Goal: Task Accomplishment & Management: Manage account settings

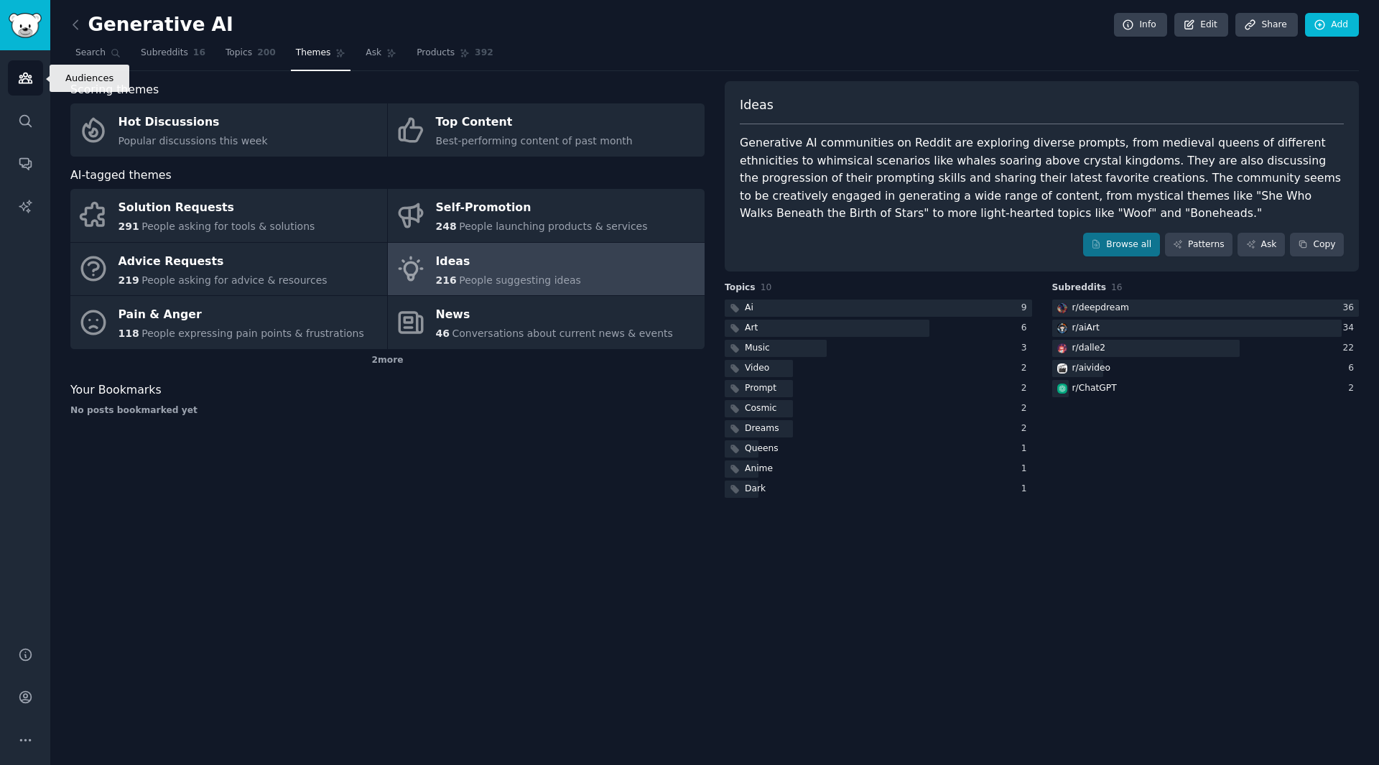
click at [33, 68] on link "Audiences" at bounding box center [25, 77] width 35 height 35
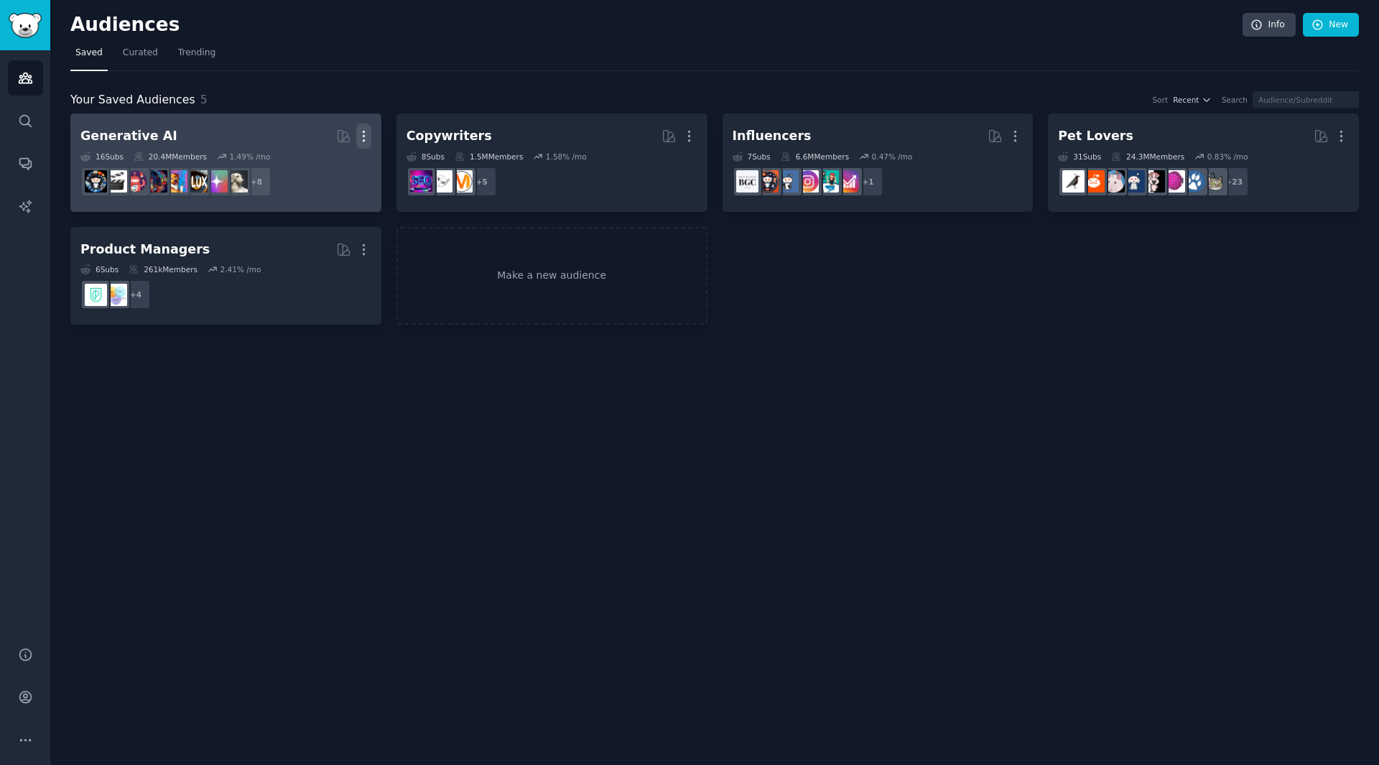
click at [367, 137] on icon "button" at bounding box center [363, 136] width 15 height 15
click at [364, 140] on icon "button" at bounding box center [363, 136] width 1 height 10
click at [337, 175] on div "Delete" at bounding box center [314, 167] width 68 height 30
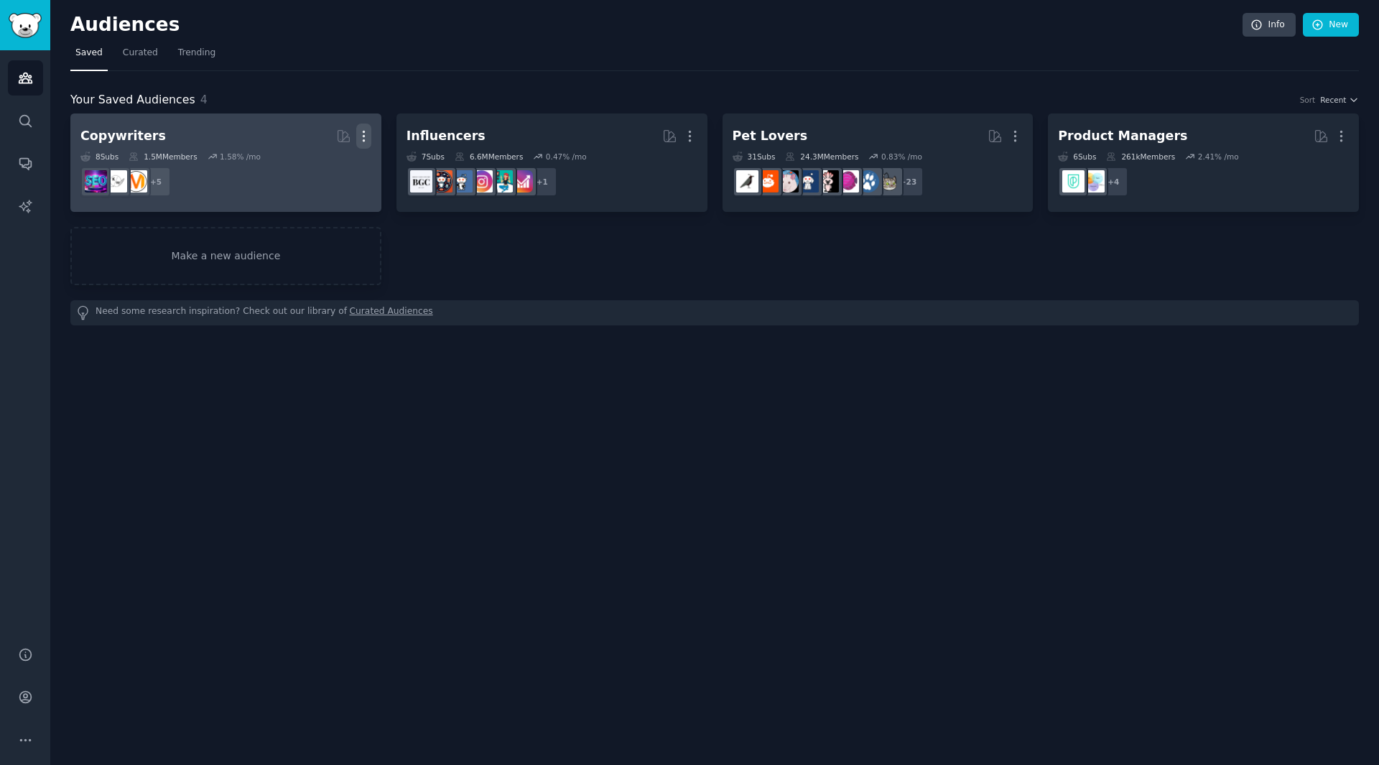
click at [366, 140] on icon "button" at bounding box center [363, 136] width 15 height 15
click at [307, 165] on div "Delete" at bounding box center [314, 167] width 68 height 30
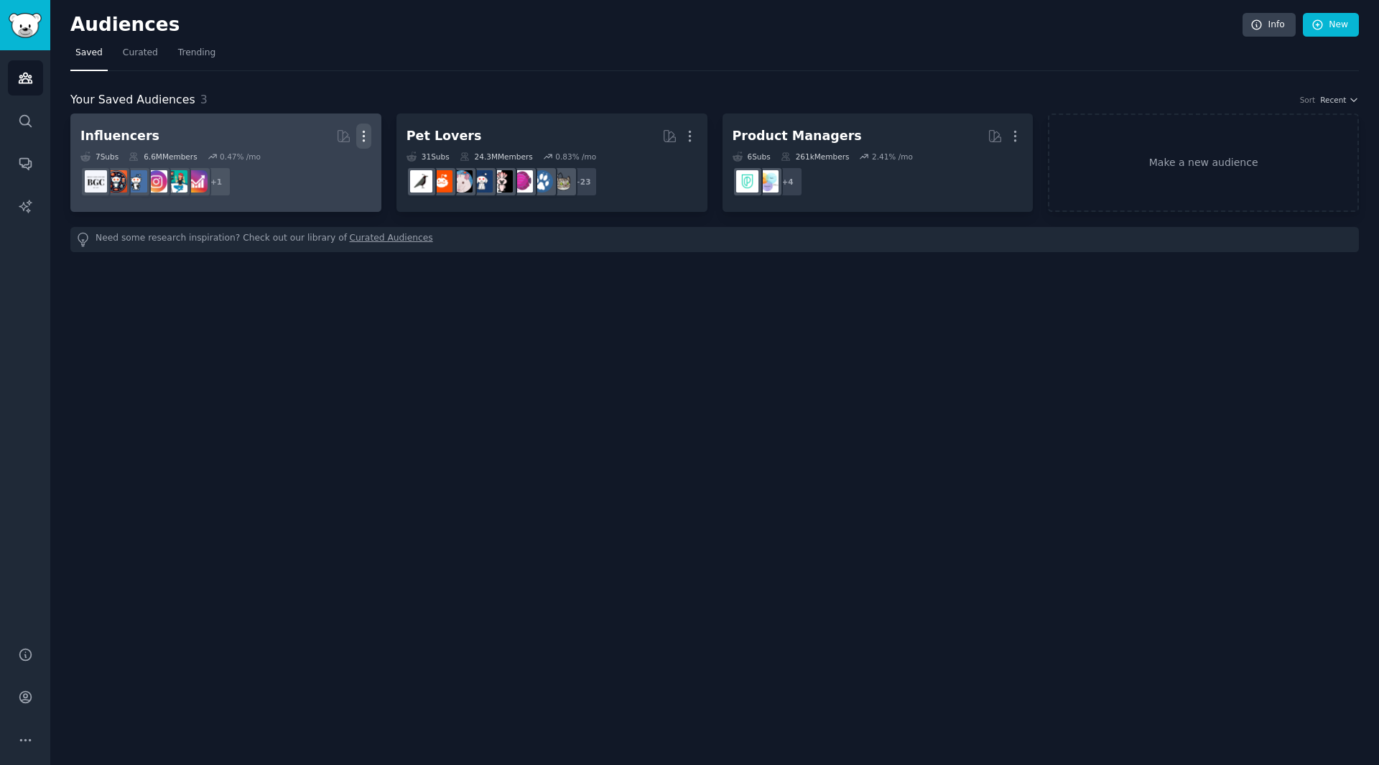
click at [362, 132] on icon "button" at bounding box center [363, 136] width 15 height 15
click at [363, 145] on button "More" at bounding box center [363, 136] width 15 height 25
click at [336, 170] on p "Delete" at bounding box center [324, 166] width 33 height 15
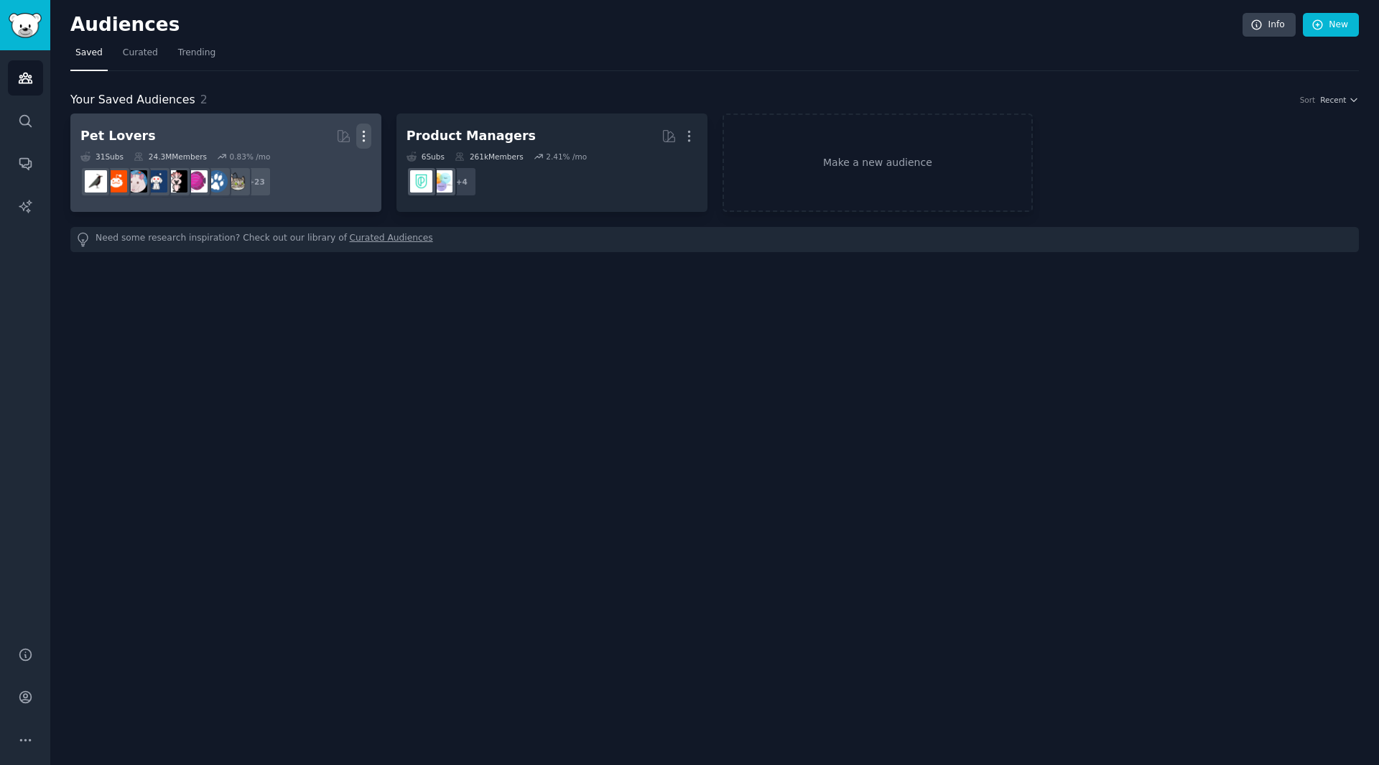
click at [359, 137] on icon "button" at bounding box center [363, 136] width 15 height 15
click at [324, 175] on div "Delete" at bounding box center [314, 167] width 68 height 30
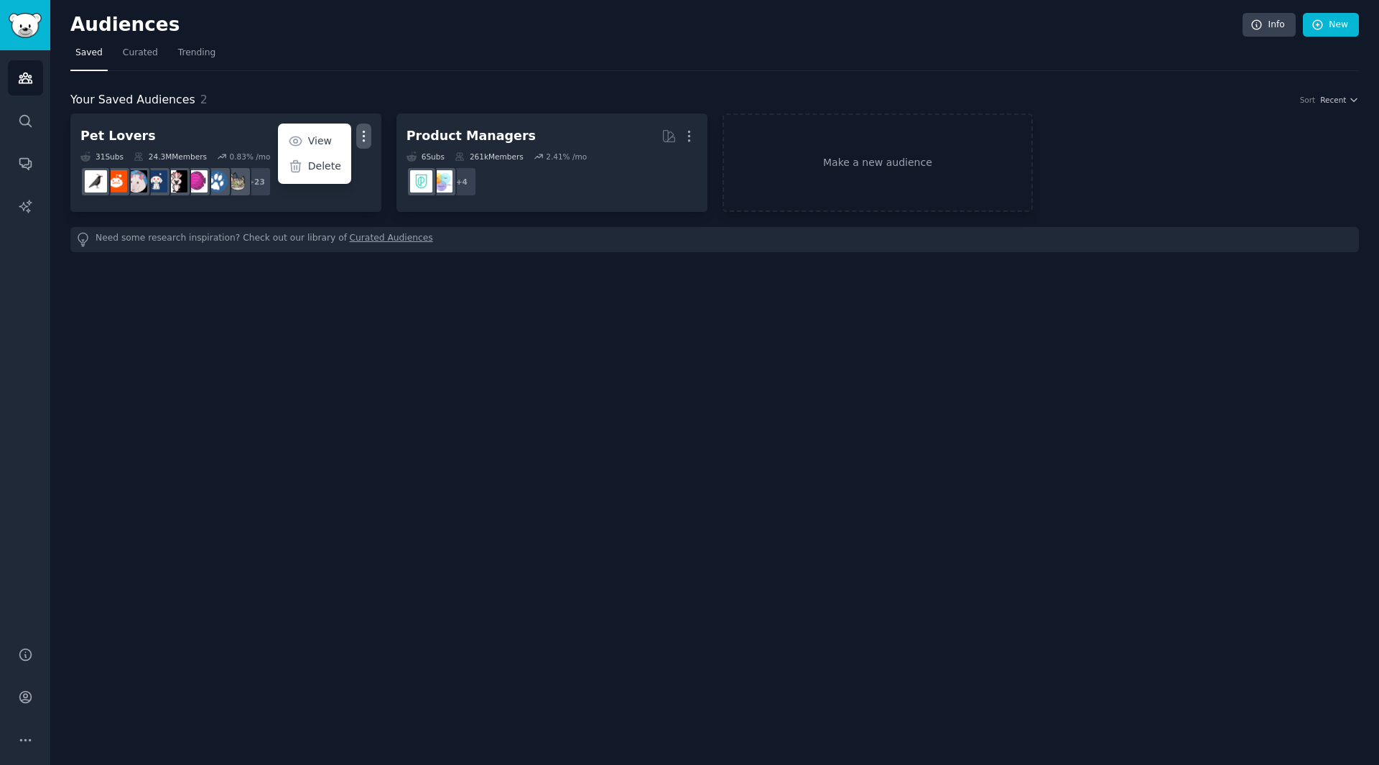
click at [769, 75] on div "Your Saved Audiences 2 Sort Recent Pet Lovers More View Delete 31 Sub s 24.3M M…" at bounding box center [714, 161] width 1289 height 181
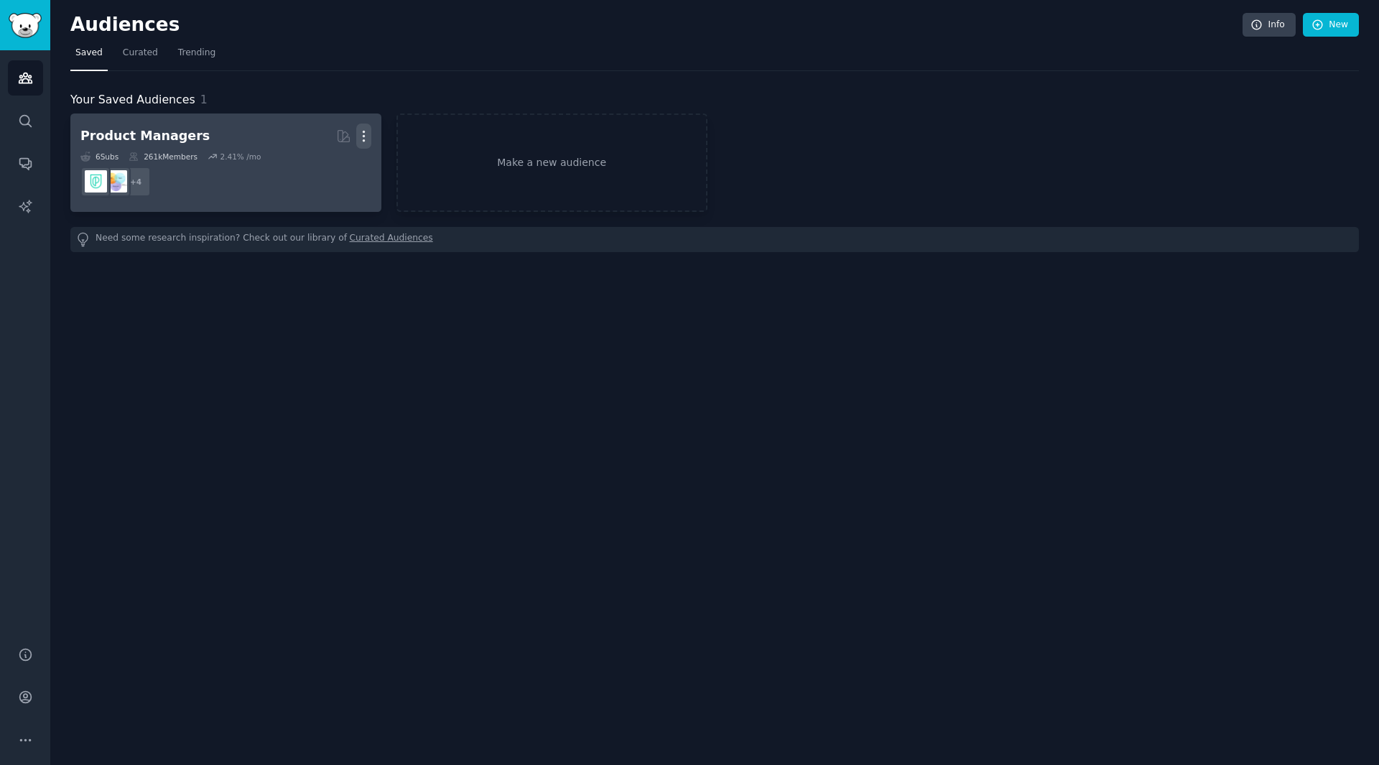
click at [364, 135] on icon "button" at bounding box center [363, 136] width 1 height 10
click at [336, 170] on p "Delete" at bounding box center [324, 166] width 33 height 15
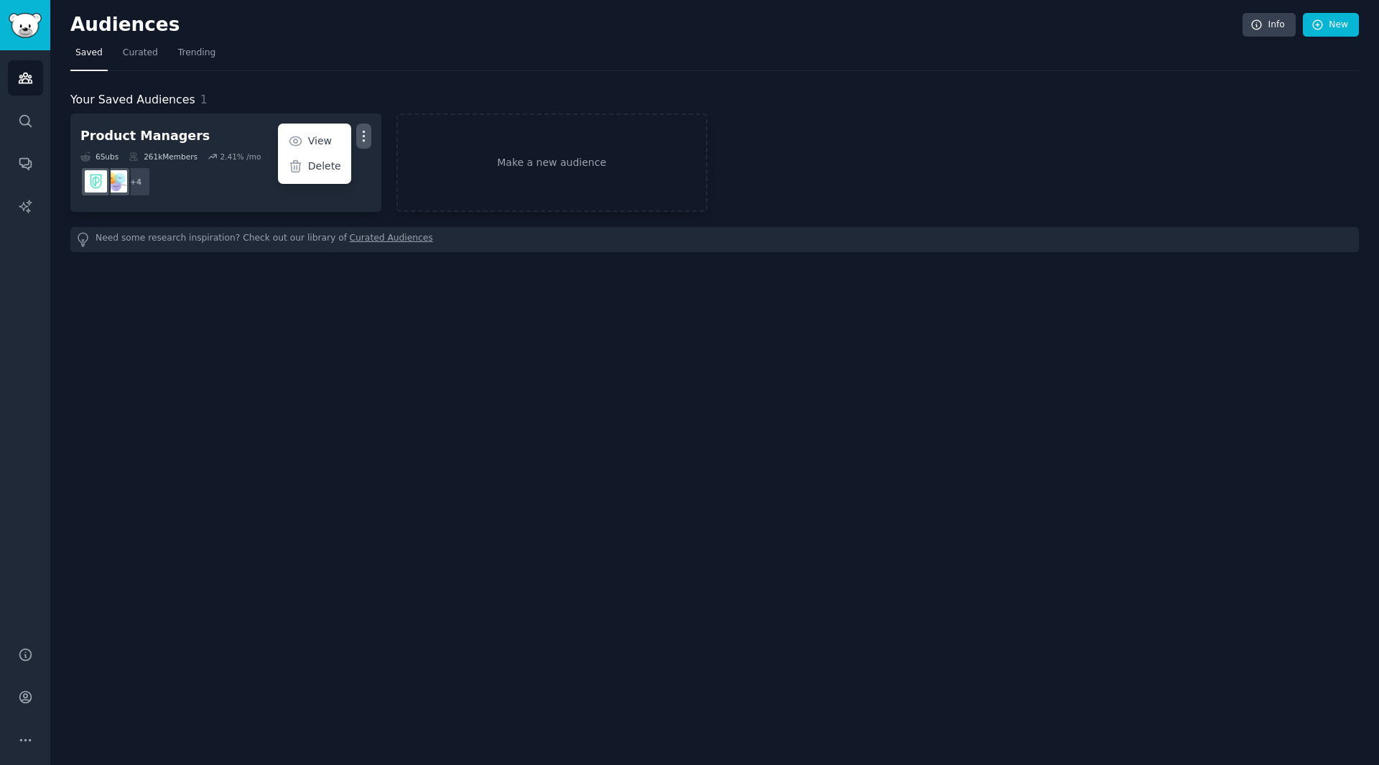
click at [745, 75] on div "Your Saved Audiences 1 Product Managers More View Delete 6 Sub s 261k Members 2…" at bounding box center [714, 161] width 1289 height 181
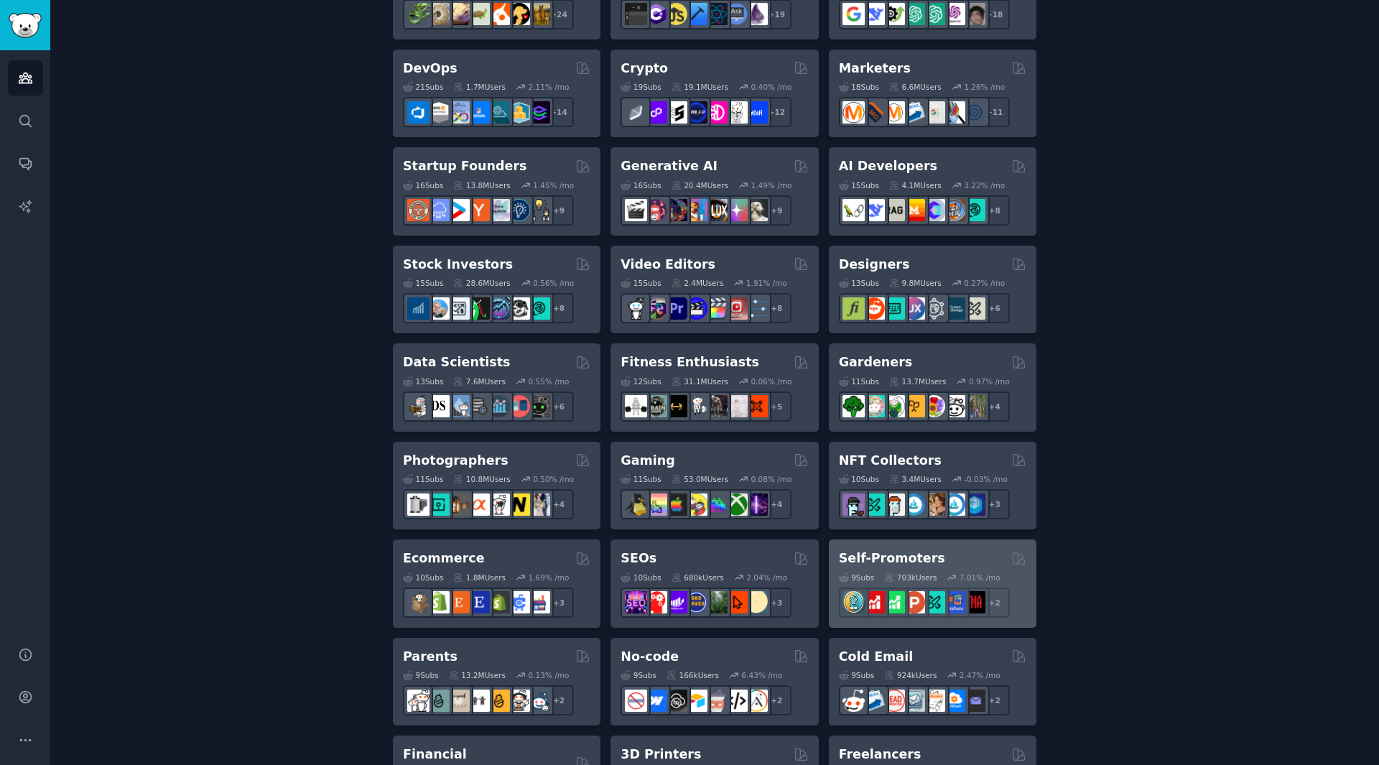
scroll to position [318, 0]
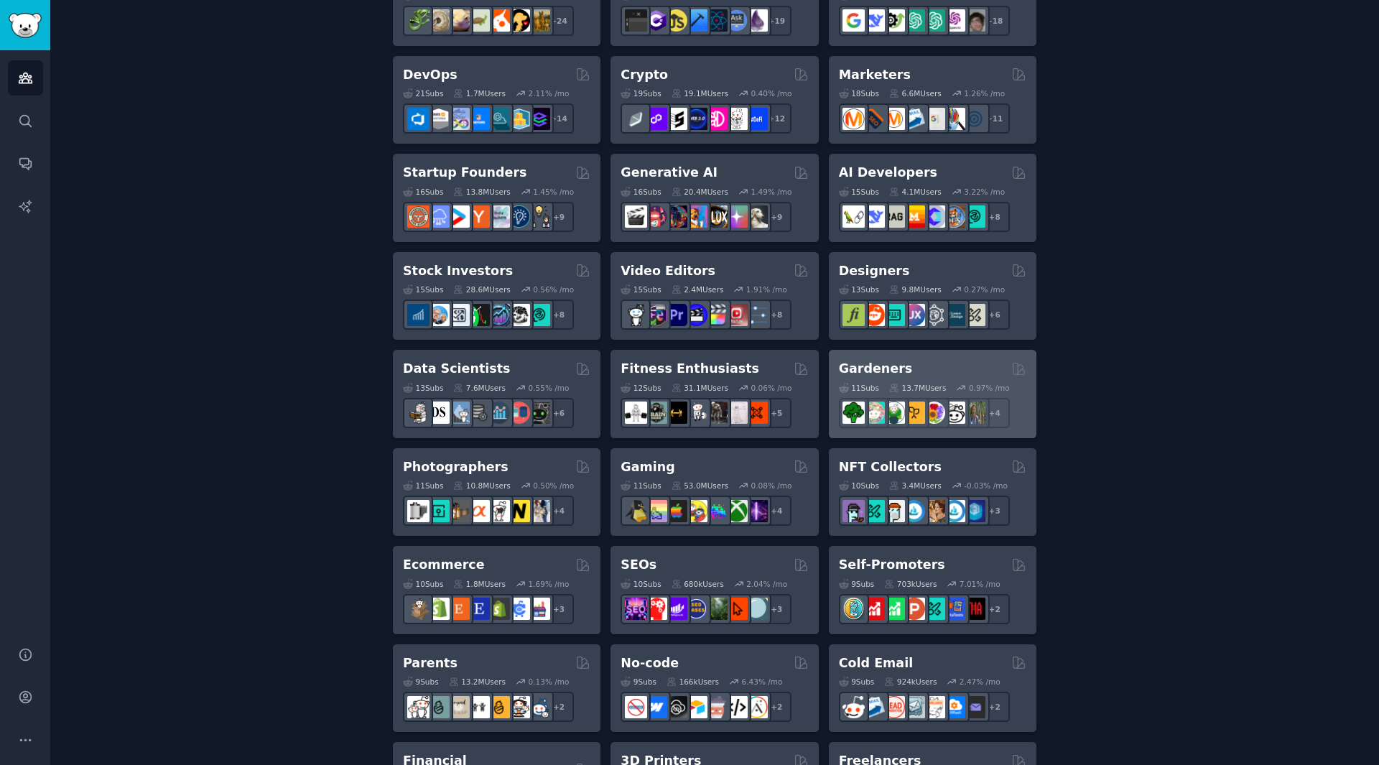
click at [949, 368] on div "Gardeners" at bounding box center [933, 369] width 188 height 18
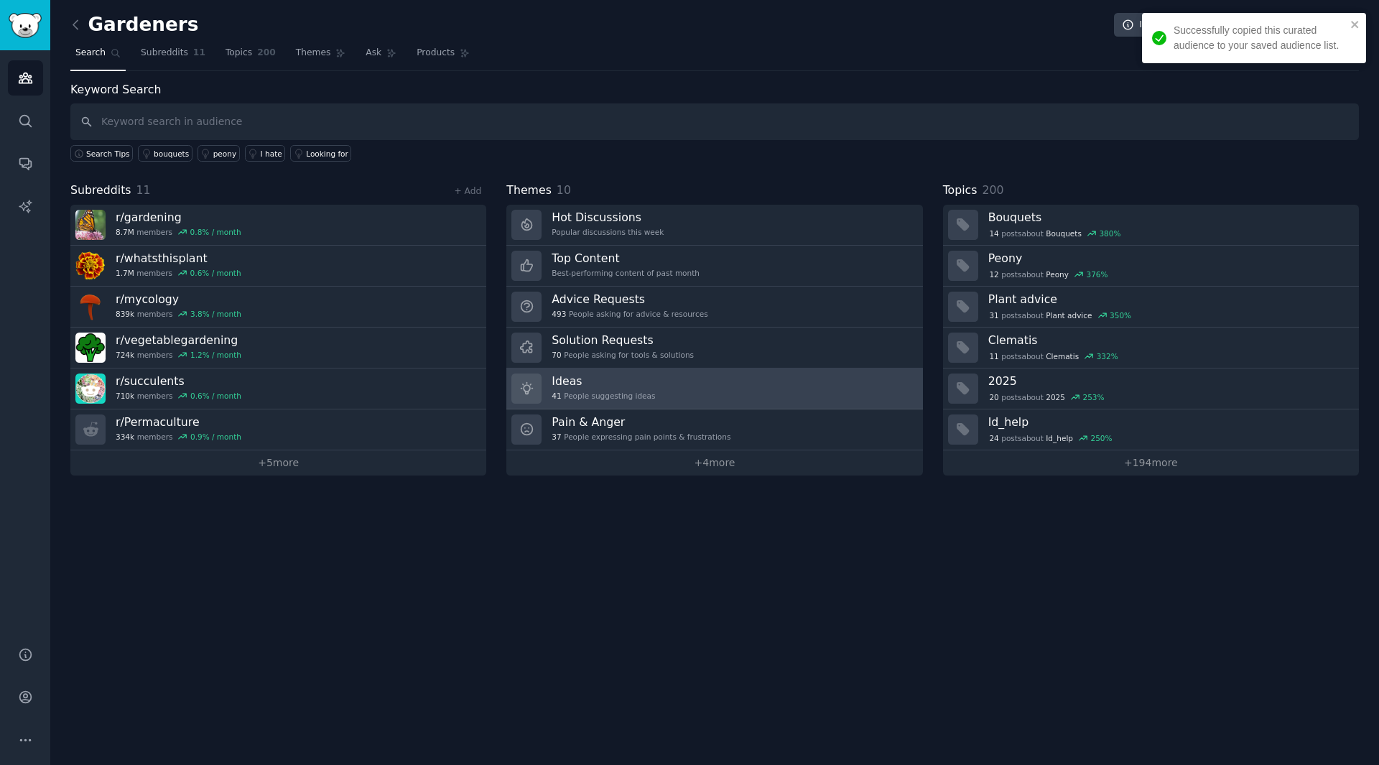
click at [757, 379] on link "Ideas 41 People suggesting ideas" at bounding box center [715, 389] width 416 height 41
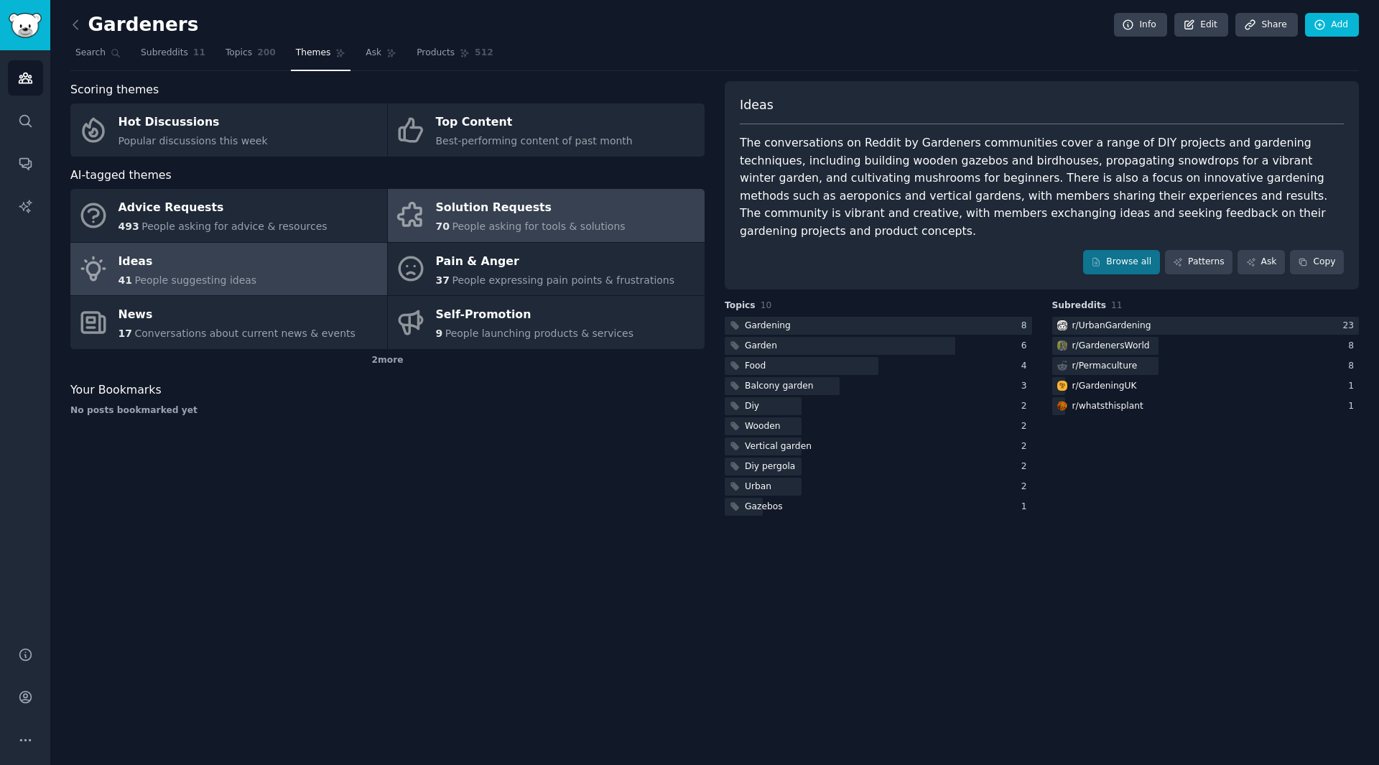
click at [519, 231] on span "People asking for tools & solutions" at bounding box center [538, 226] width 173 height 11
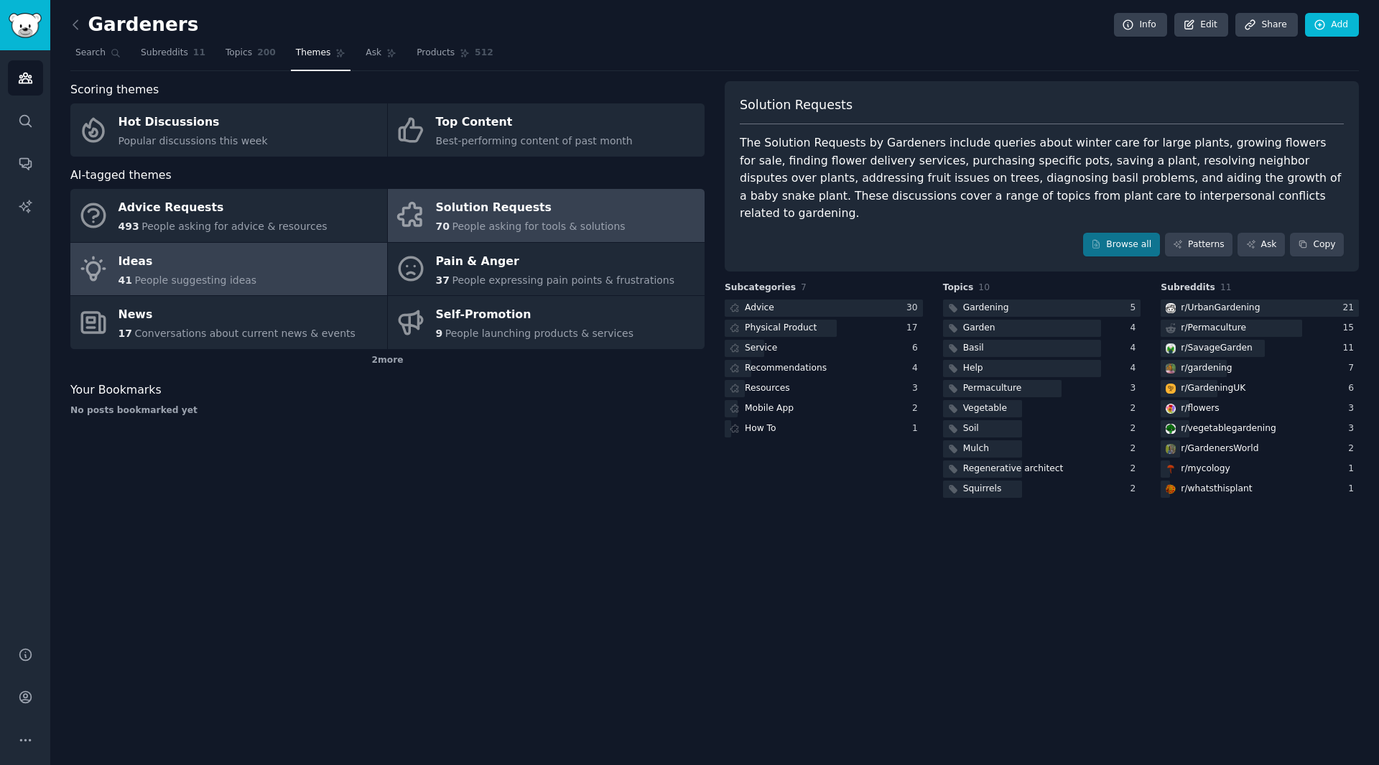
click at [295, 267] on link "Ideas 41 People suggesting ideas" at bounding box center [228, 269] width 317 height 53
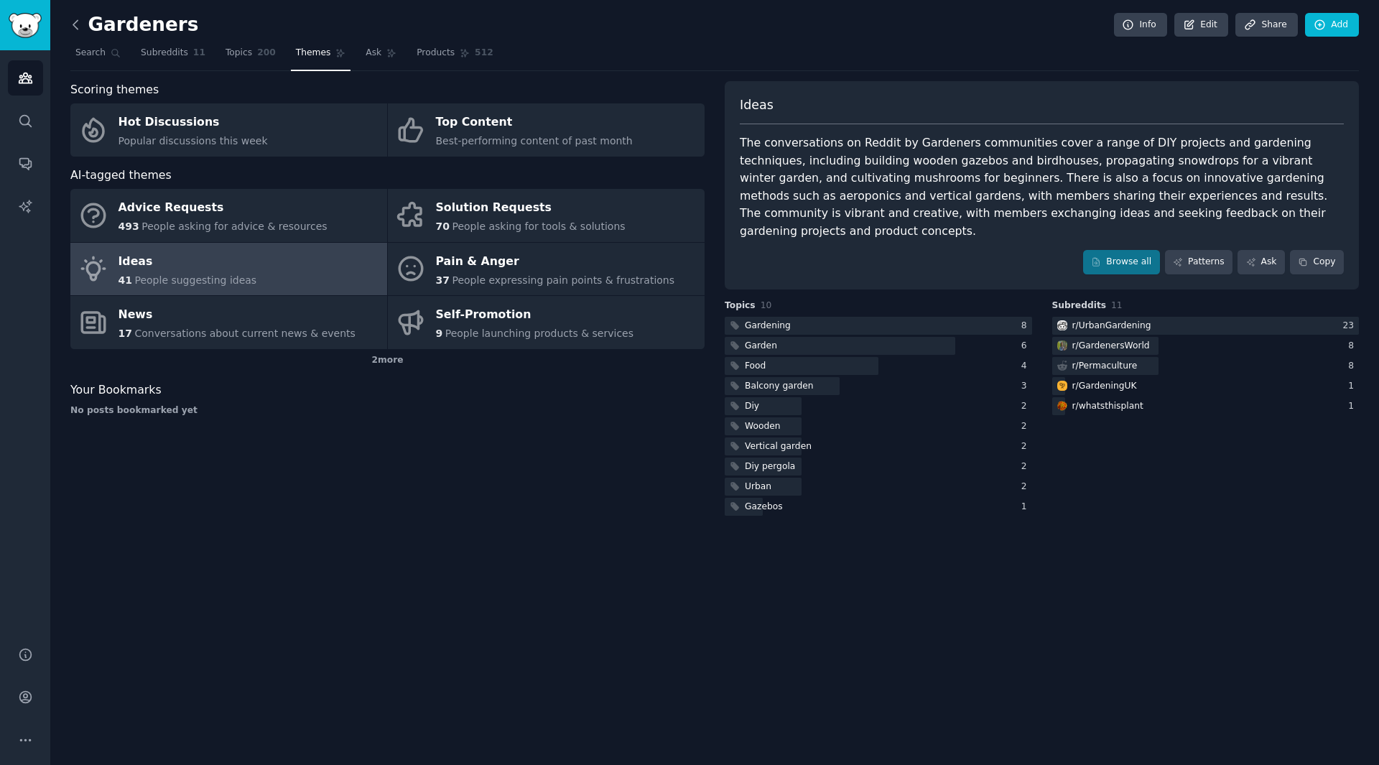
click at [80, 31] on icon at bounding box center [75, 24] width 15 height 15
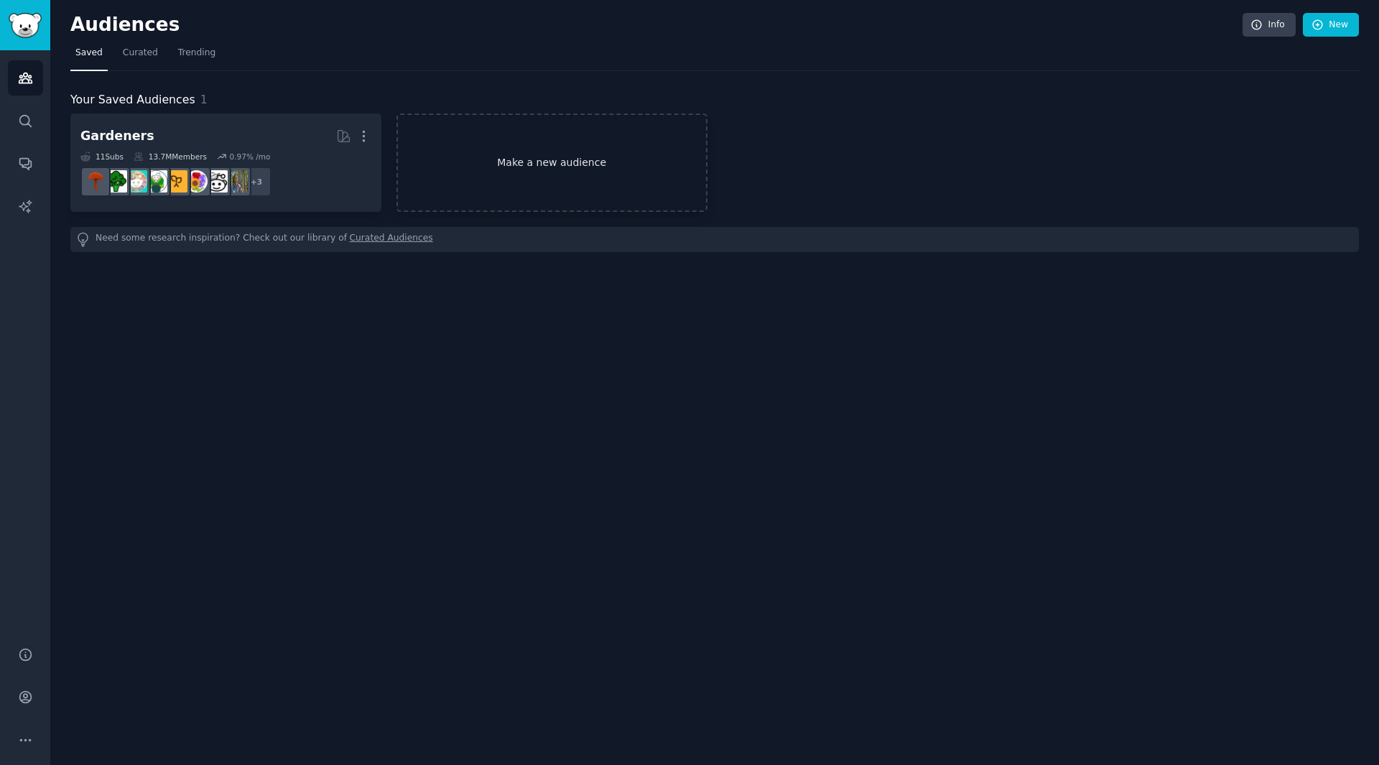
click at [482, 165] on link "Make a new audience" at bounding box center [552, 163] width 311 height 98
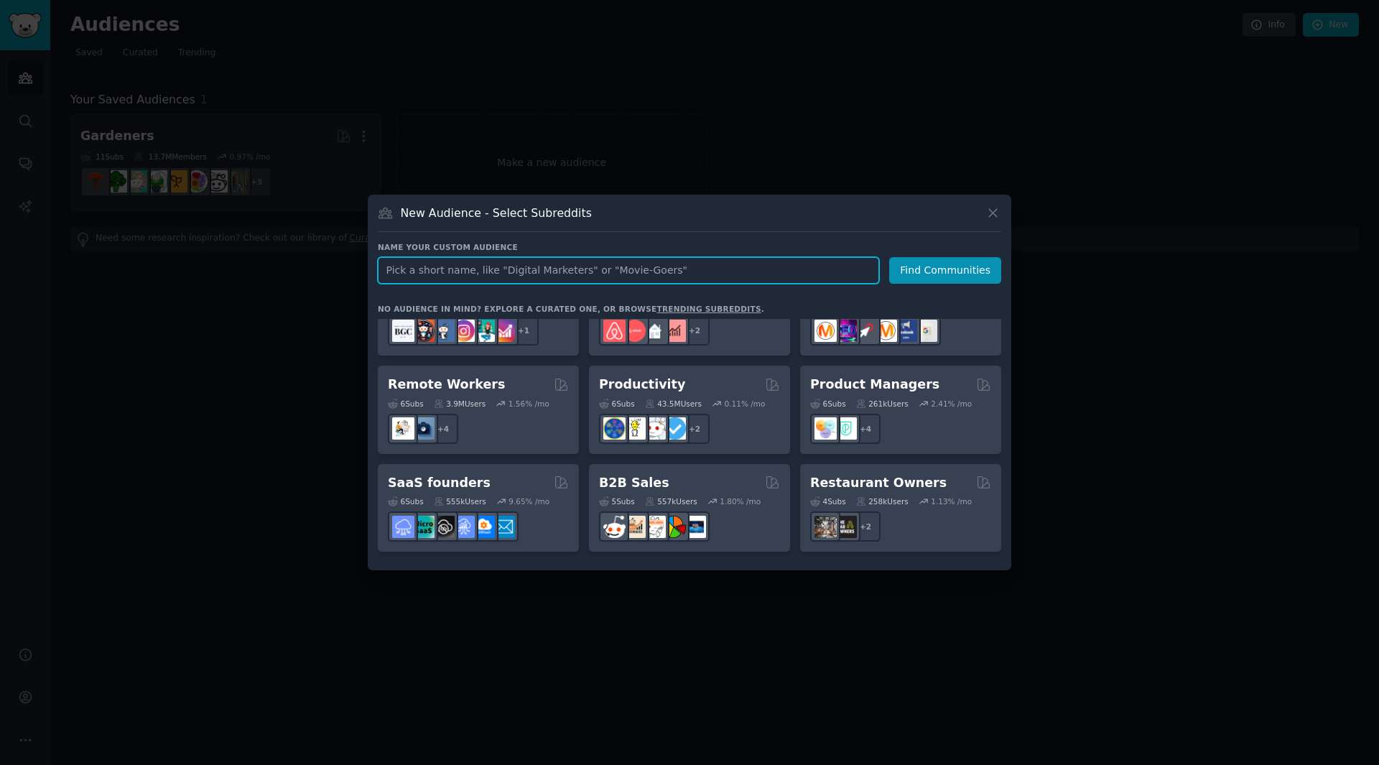
scroll to position [1121, 0]
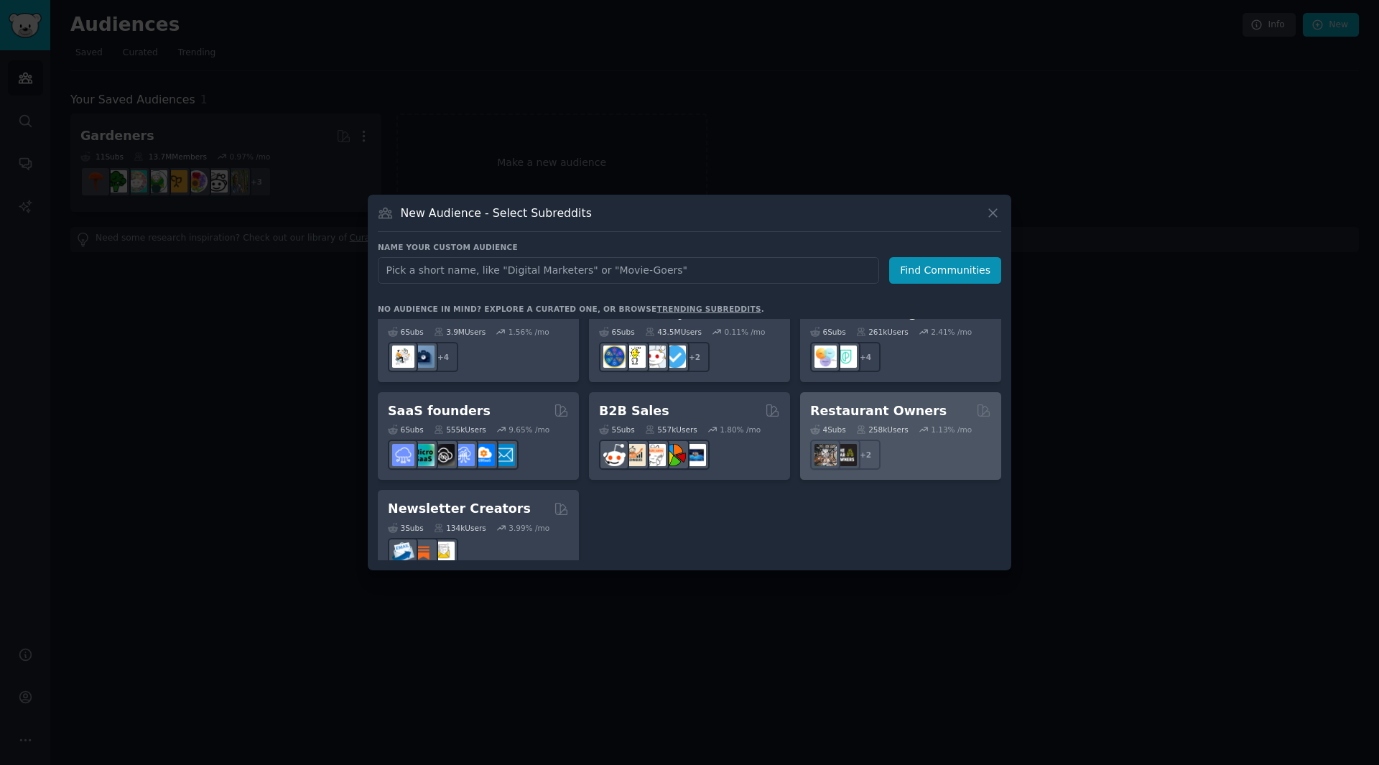
click at [879, 392] on div "Restaurant Owners 4 Sub s 258k Users 1.13 % /mo r/BarOwners + 2" at bounding box center [900, 436] width 201 height 88
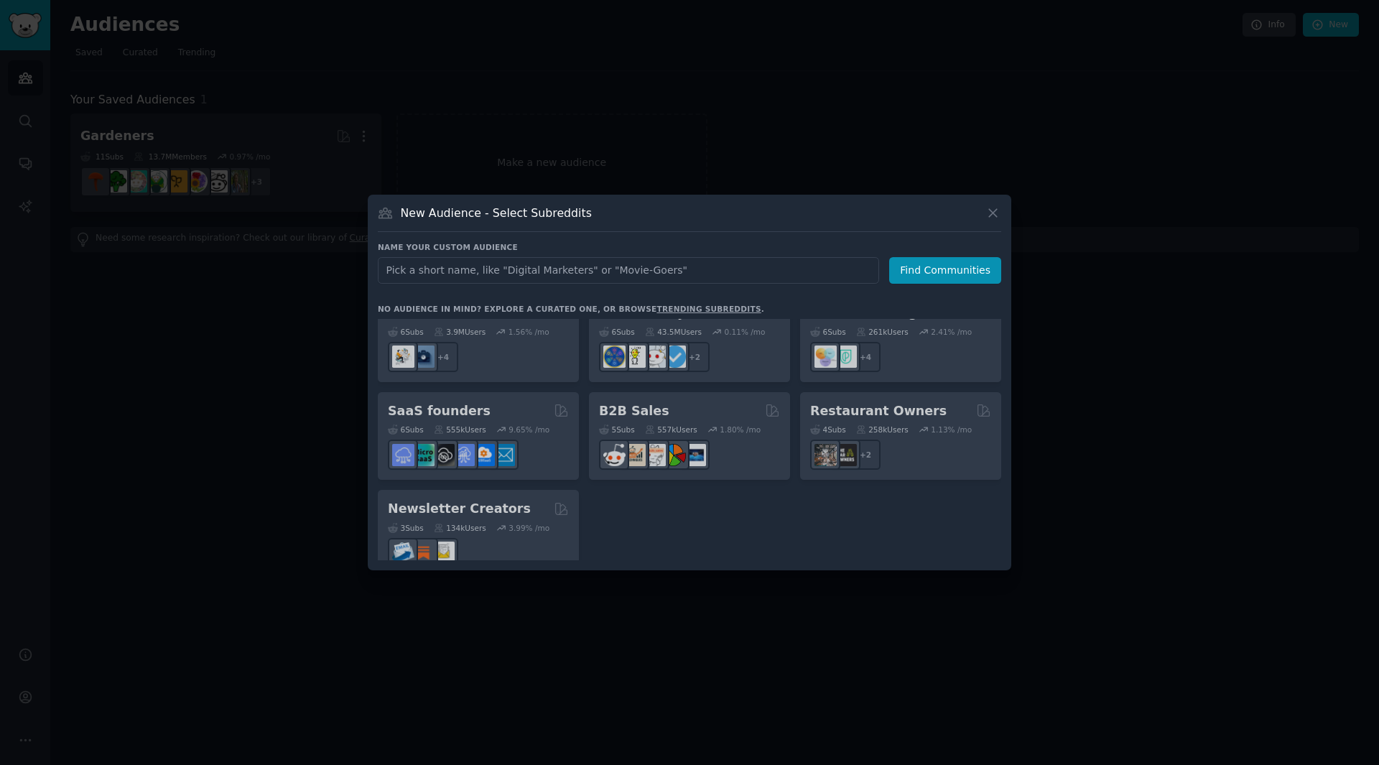
click at [894, 402] on div "Pet Lovers 31 Sub s 24.3M Users 0.83 % /mo r/DogBreeds101, r/Dogowners, r/DogTr…" at bounding box center [690, 439] width 624 height 241
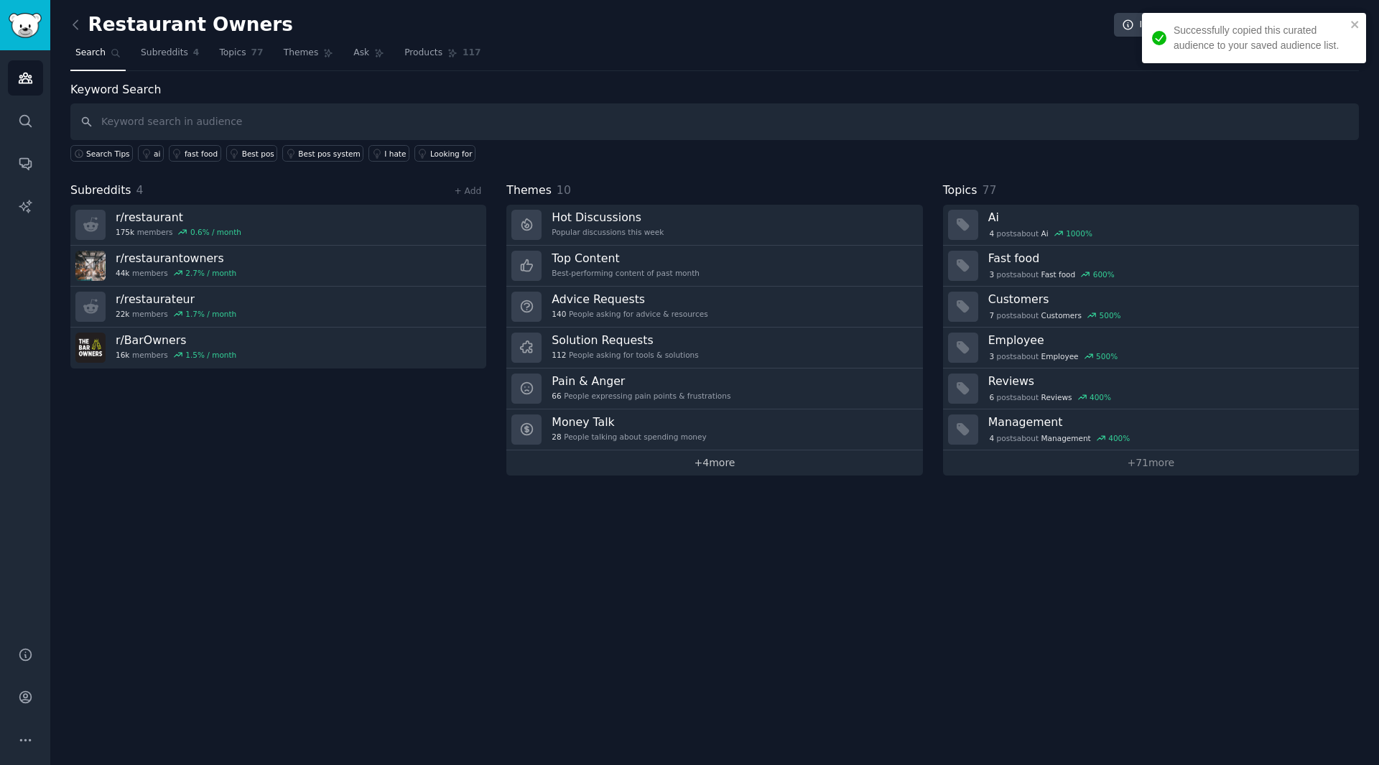
click at [670, 457] on link "+ 4 more" at bounding box center [715, 462] width 416 height 25
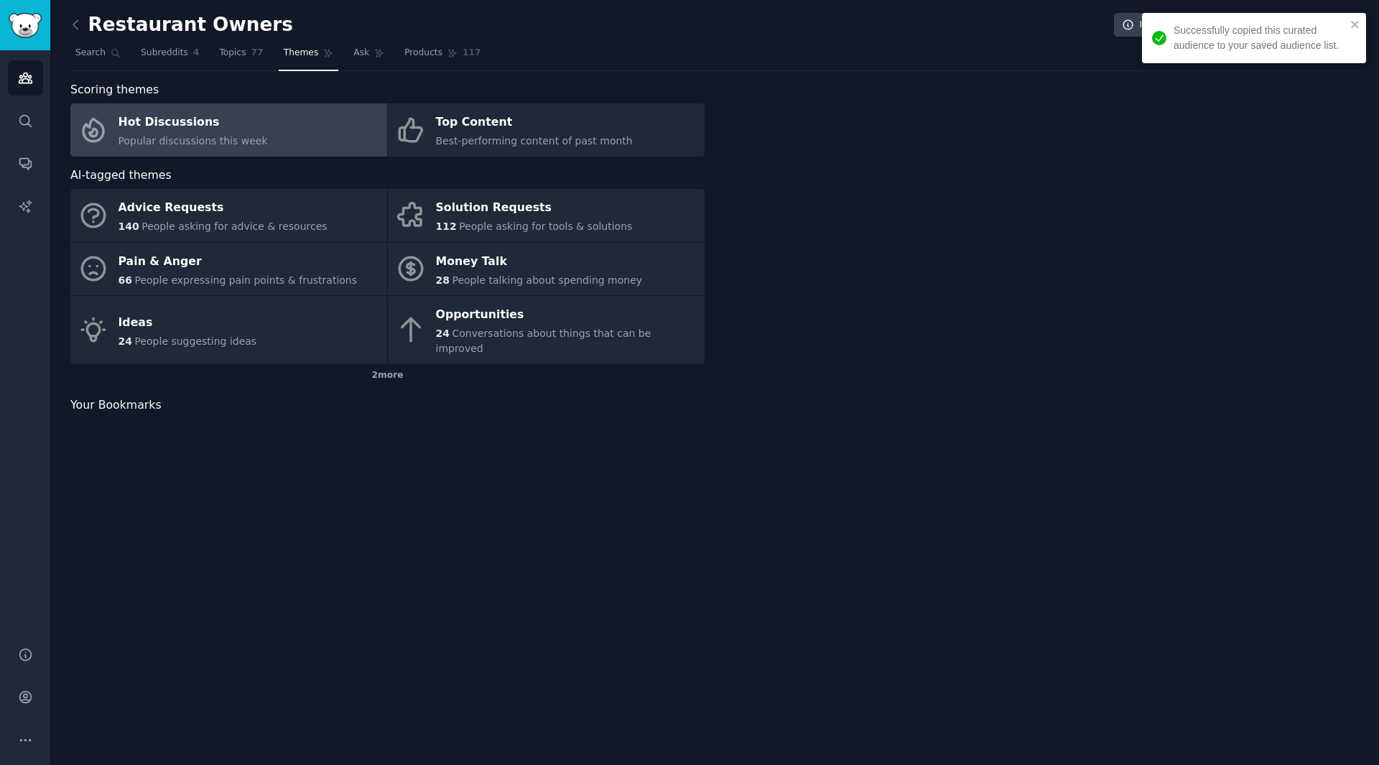
click at [670, 457] on div "Restaurant Owners Info Edit Share Add Search Subreddits 4 Topics 77 Themes Ask …" at bounding box center [714, 382] width 1329 height 765
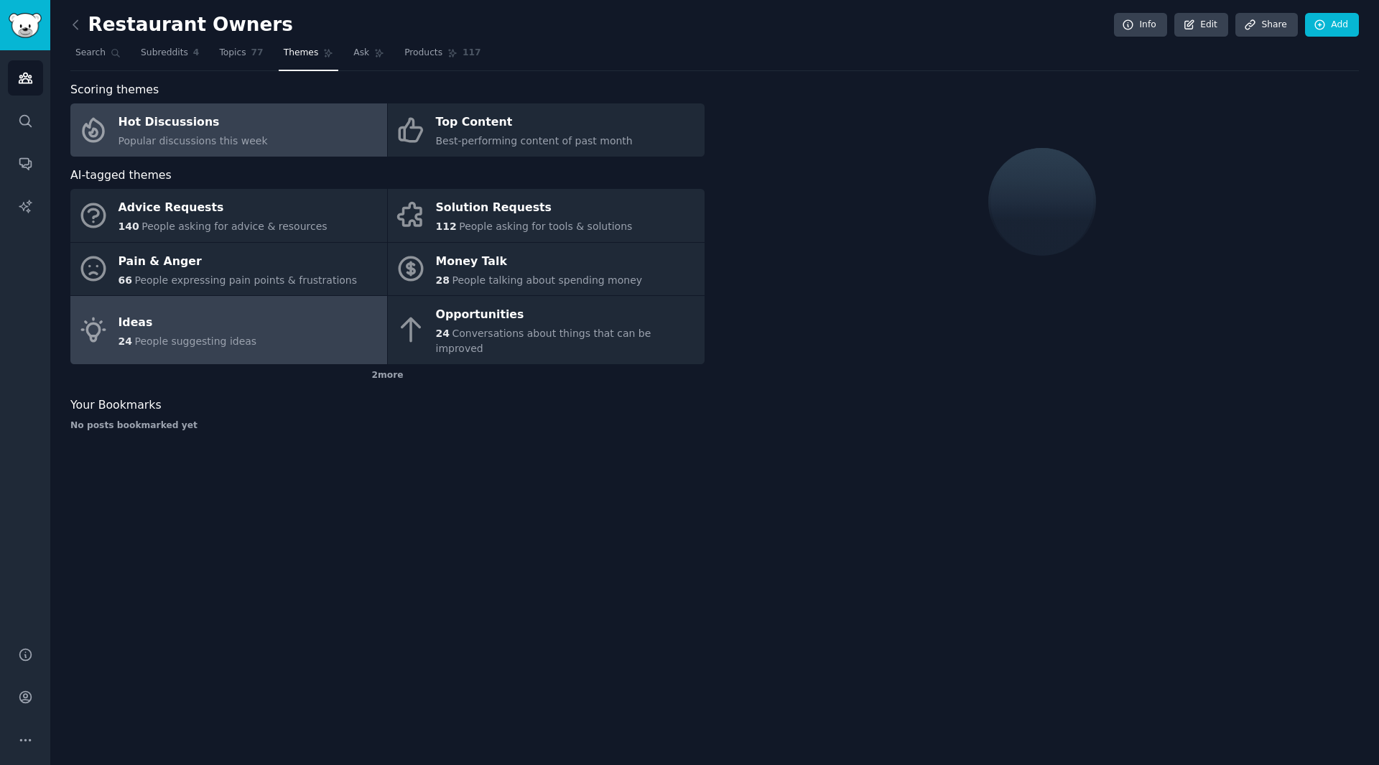
click at [194, 319] on div "Ideas" at bounding box center [188, 322] width 139 height 23
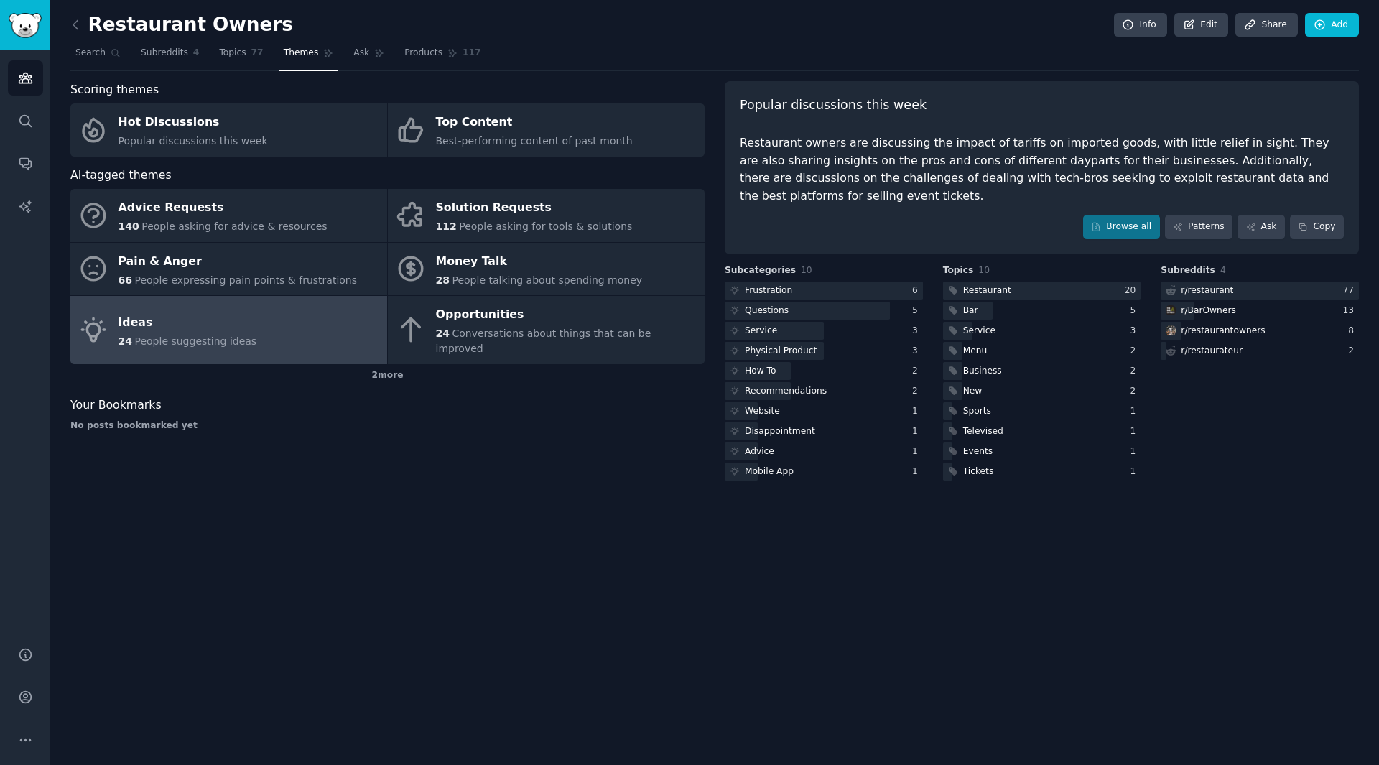
click at [194, 319] on div "Ideas" at bounding box center [188, 322] width 139 height 23
click at [332, 598] on div "Restaurant Owners Info Edit Share Add Search Subreddits 4 Topics 77 Themes Ask …" at bounding box center [714, 382] width 1329 height 765
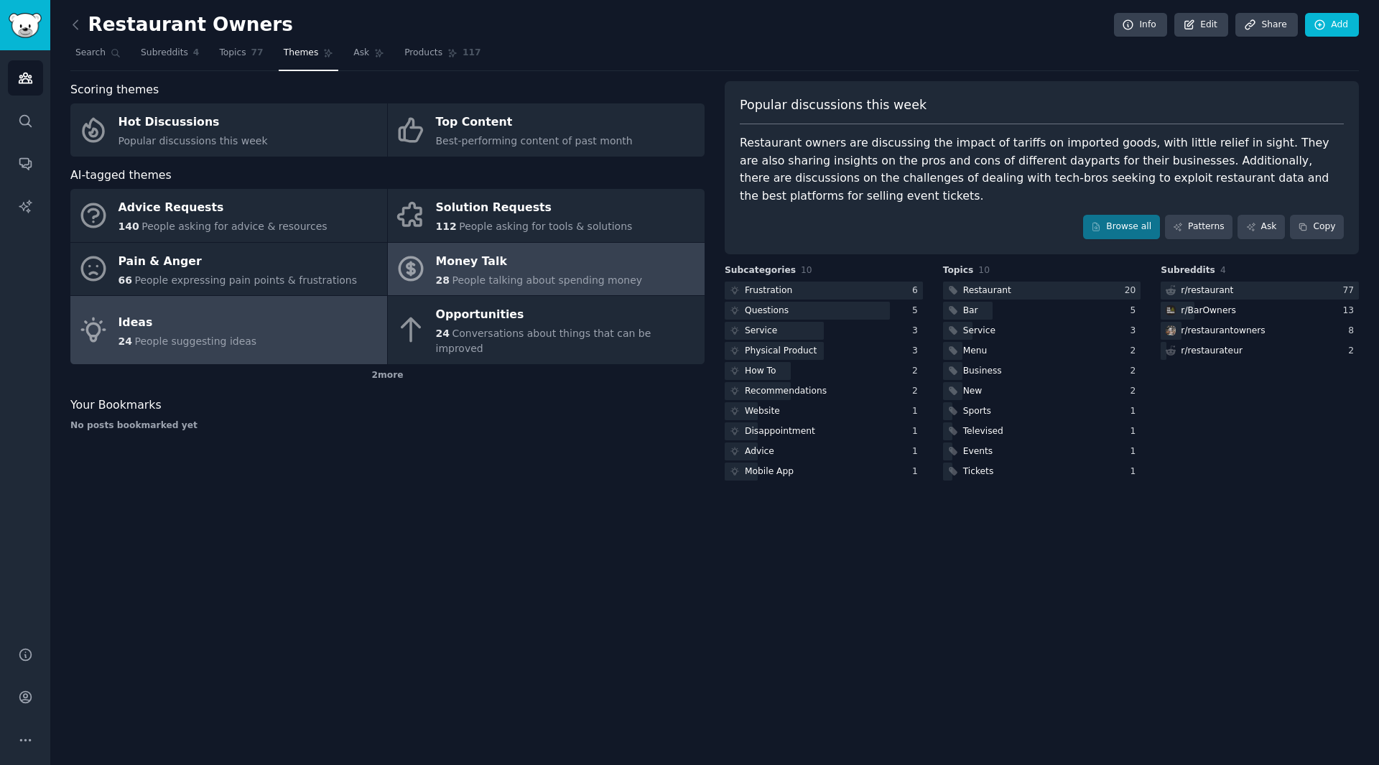
click at [421, 262] on icon at bounding box center [410, 269] width 23 height 23
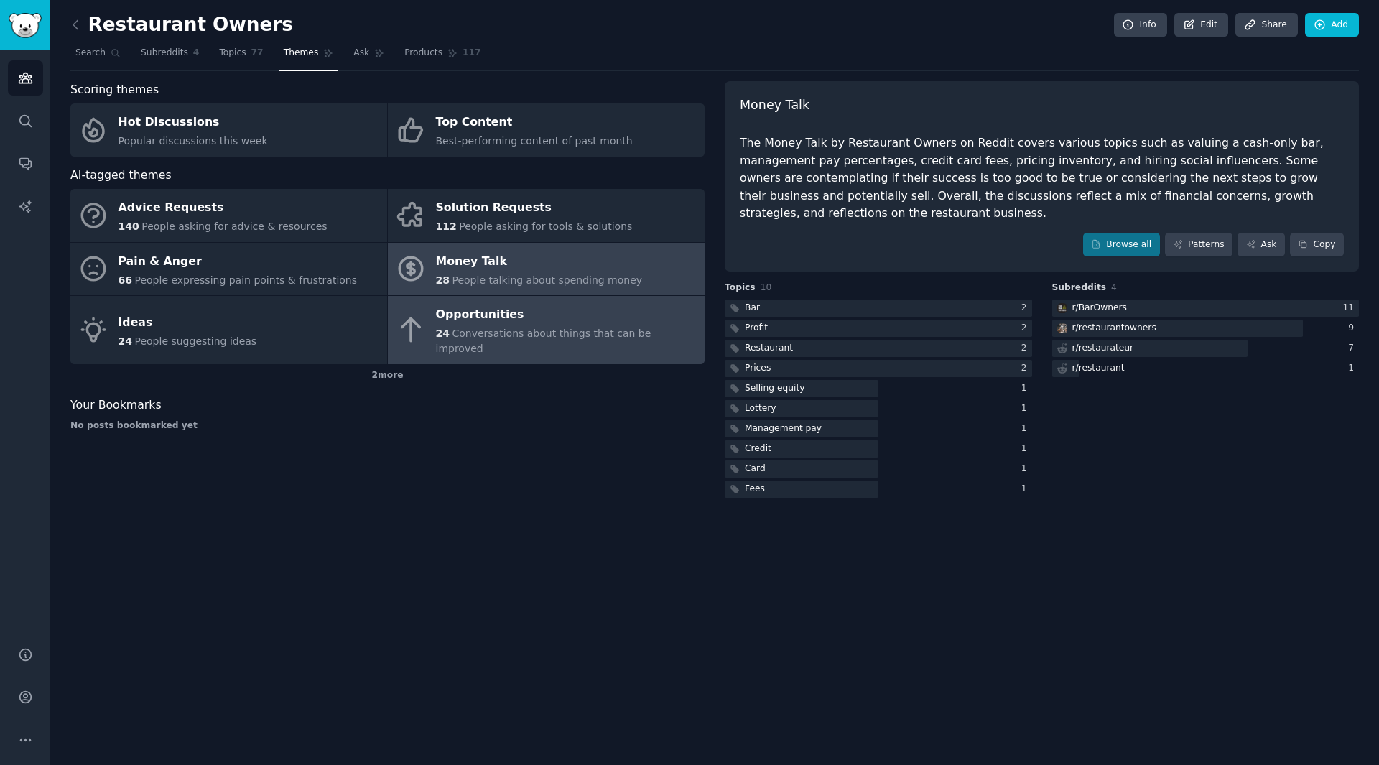
click at [461, 323] on div "Opportunities" at bounding box center [567, 315] width 262 height 23
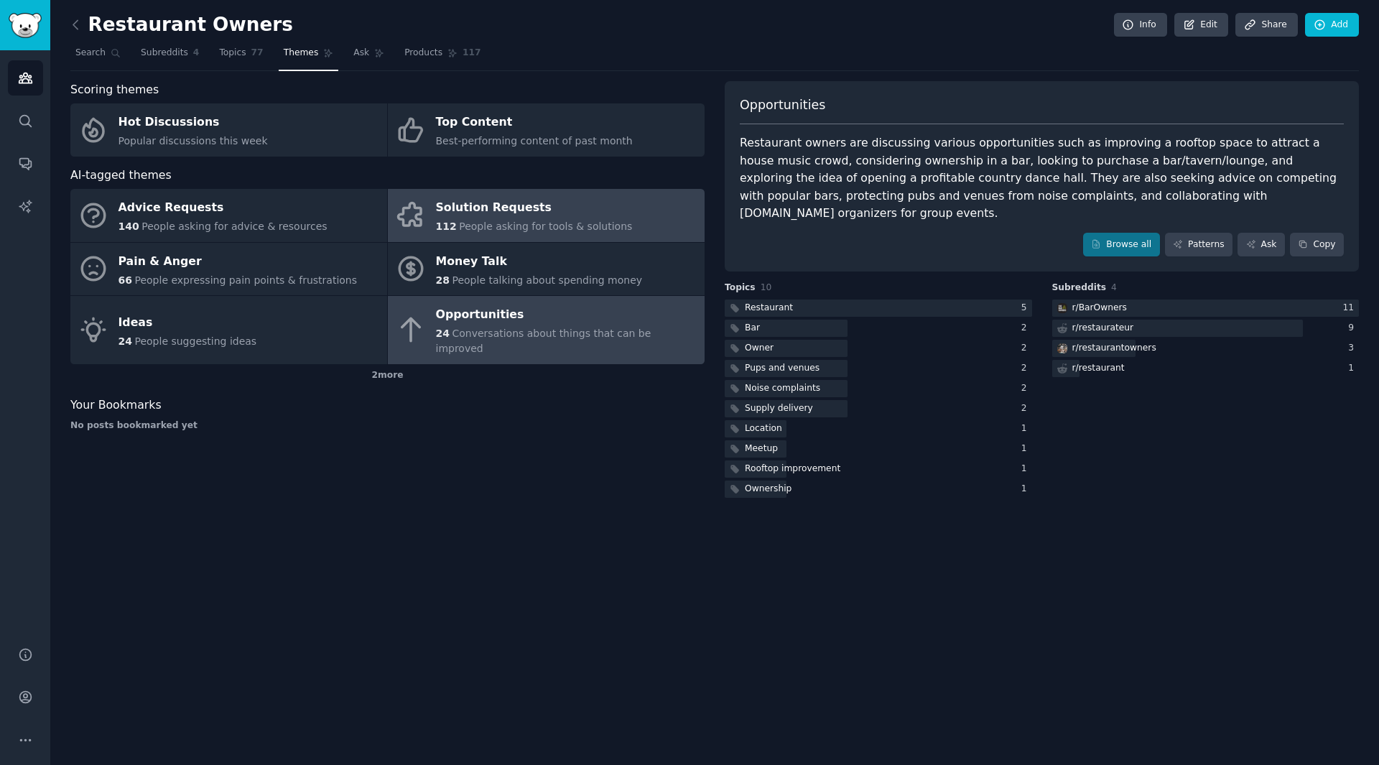
click at [498, 226] on span "People asking for tools & solutions" at bounding box center [545, 226] width 173 height 11
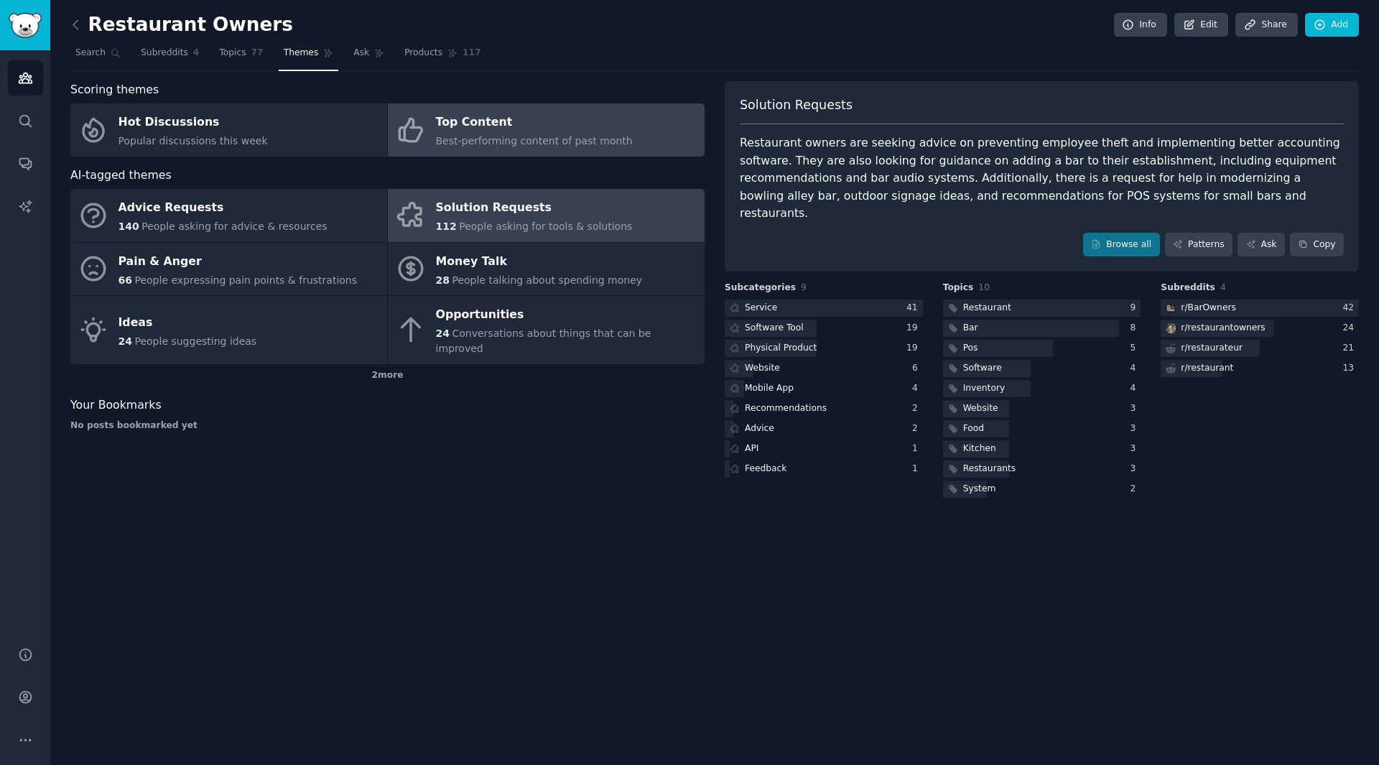
click at [468, 135] on span "Best-performing content of past month" at bounding box center [534, 140] width 197 height 11
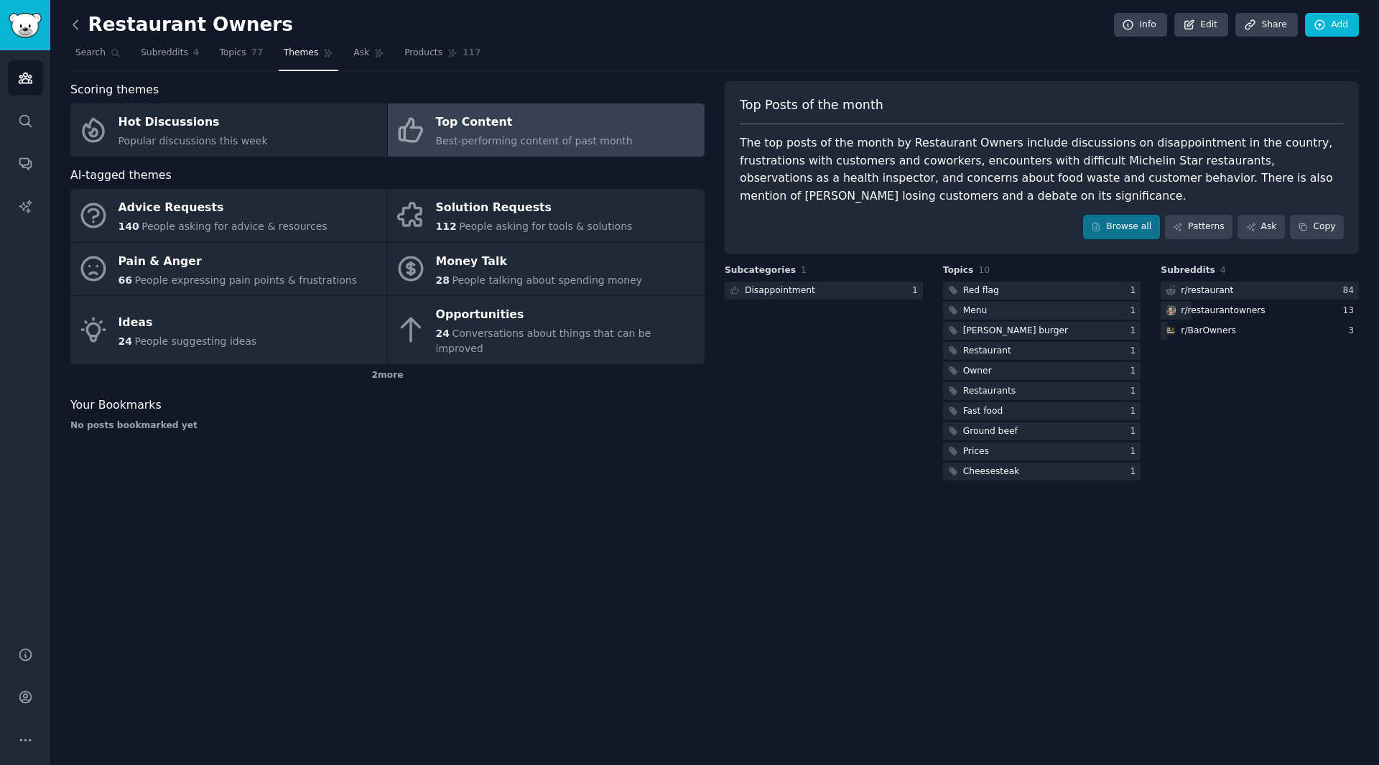
click at [75, 23] on icon at bounding box center [75, 24] width 4 height 9
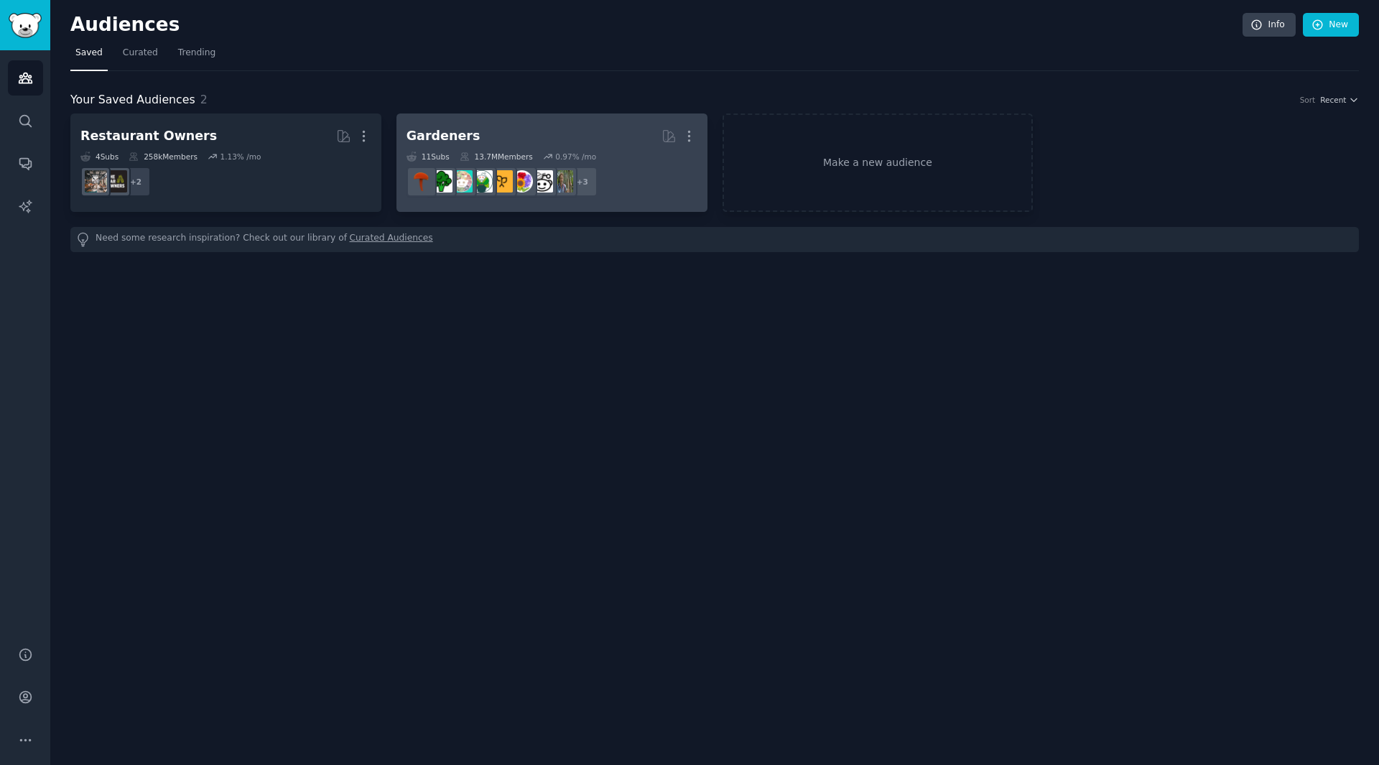
click at [607, 123] on link "Gardeners More 11 Sub s 13.7M Members 0.97 % /mo r/UrbanGardening + 3" at bounding box center [552, 163] width 311 height 98
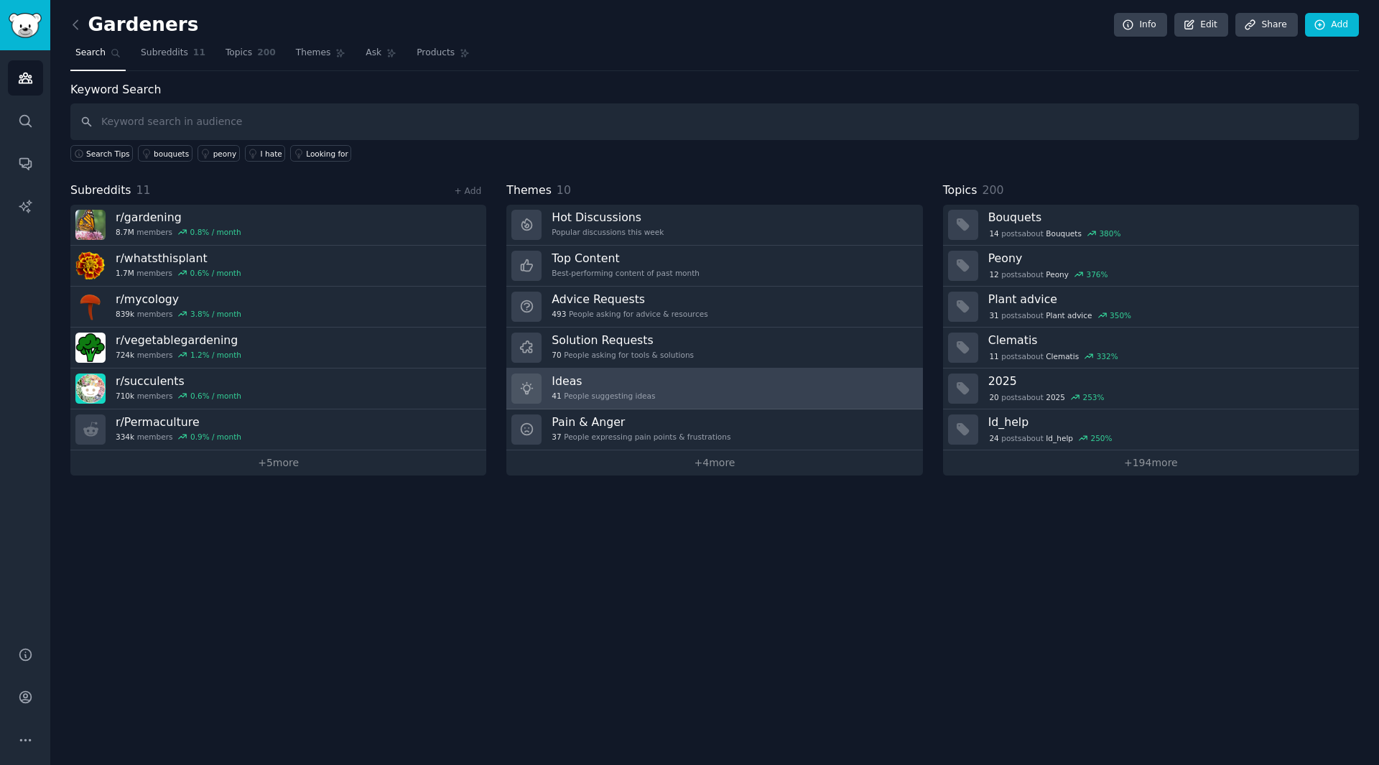
click at [631, 394] on div "41 People suggesting ideas" at bounding box center [603, 396] width 103 height 10
